Goal: Information Seeking & Learning: Learn about a topic

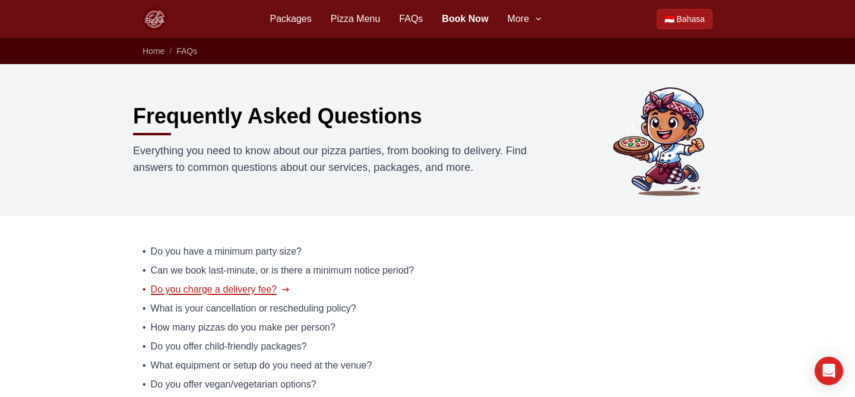
click at [250, 290] on span "Do you charge a delivery fee?" at bounding box center [214, 290] width 126 height 14
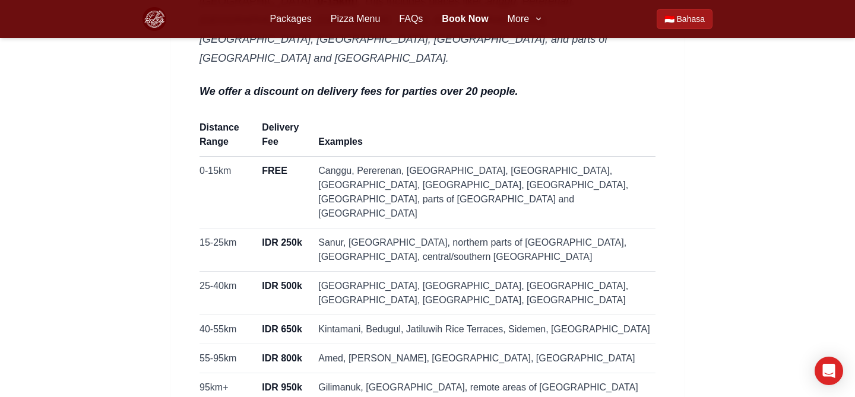
scroll to position [217, 0]
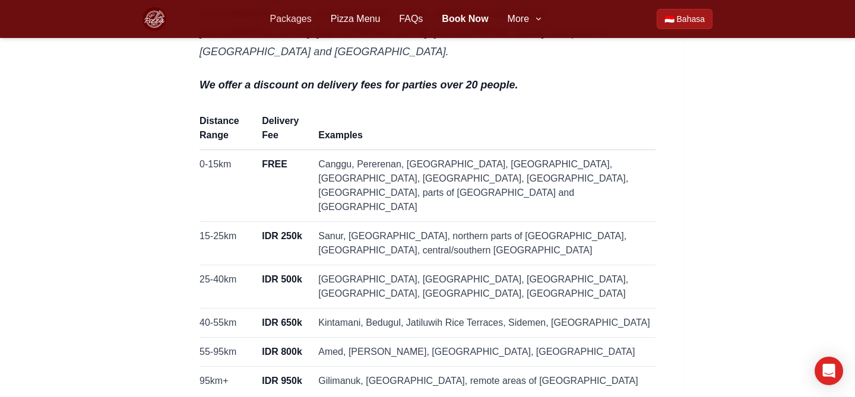
click at [294, 16] on link "Packages" at bounding box center [290, 19] width 42 height 14
